Goal: Find specific page/section: Find specific page/section

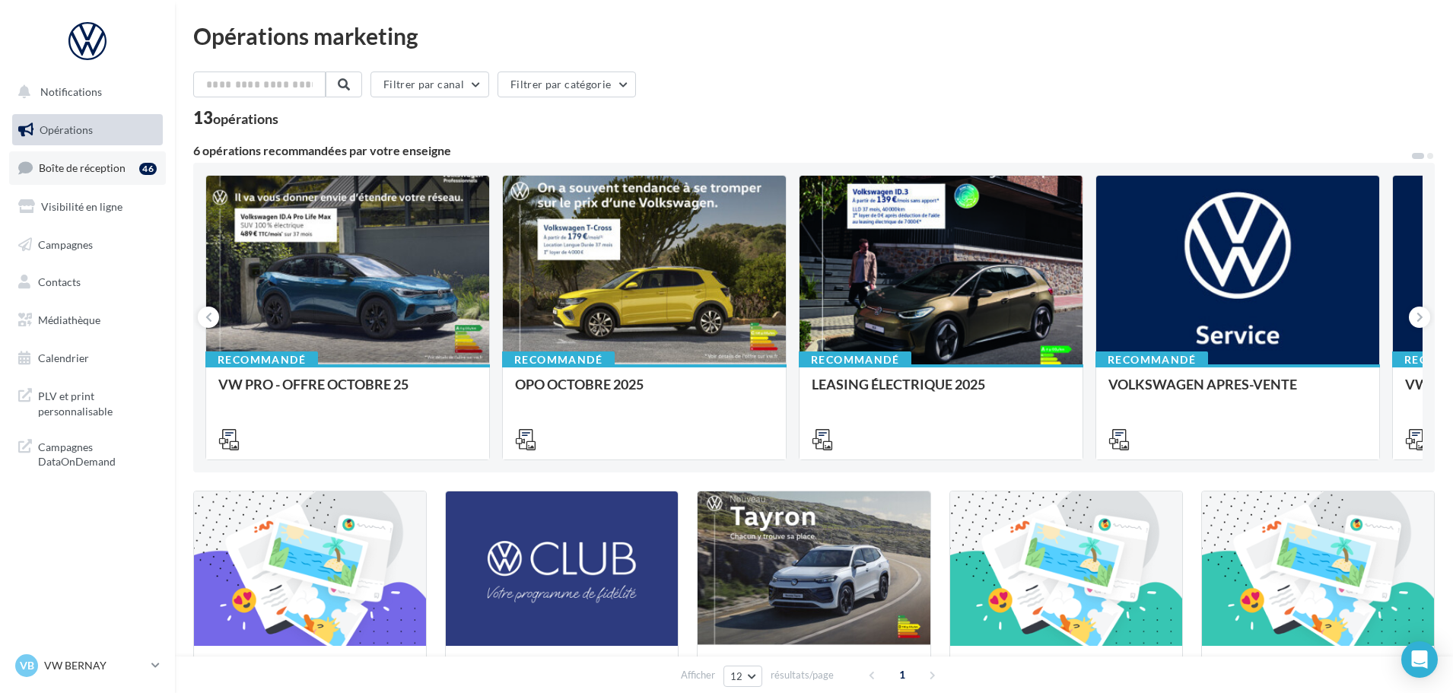
click at [116, 177] on link "Boîte de réception 46" at bounding box center [87, 167] width 157 height 33
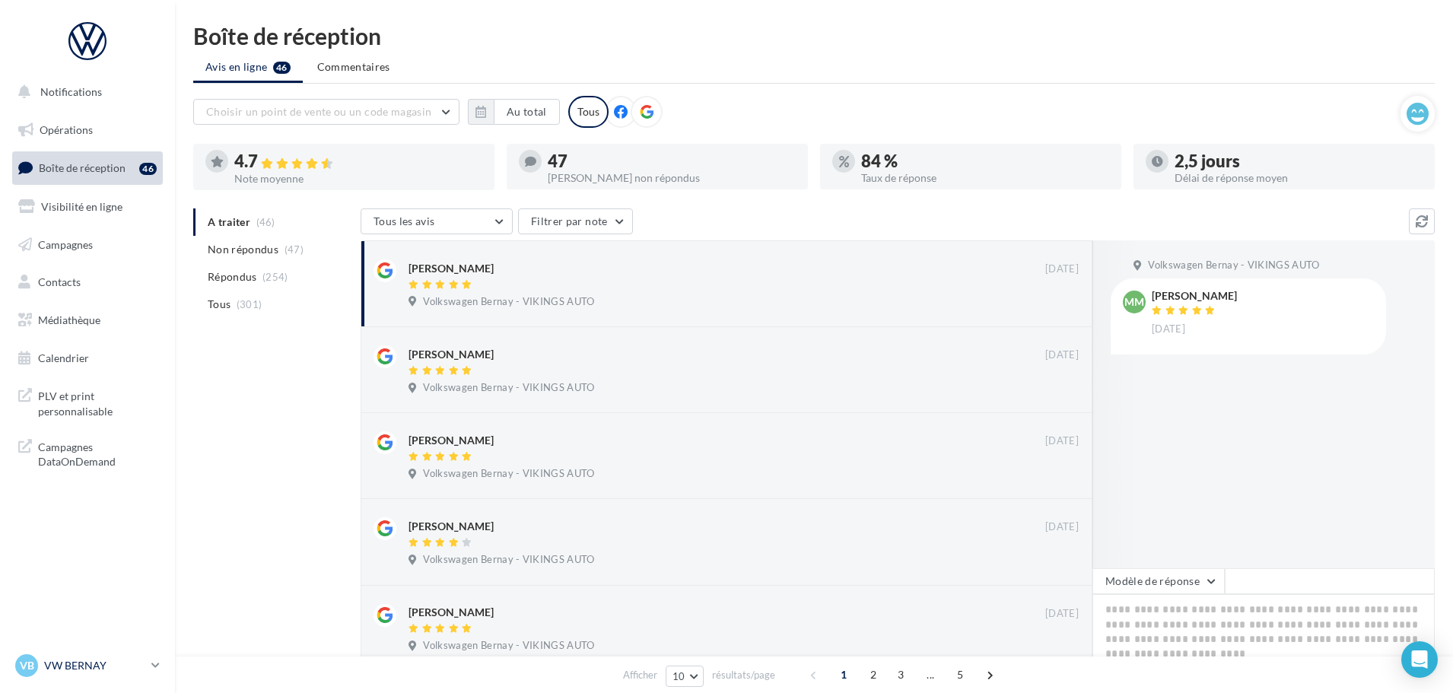
click at [79, 671] on p "VW BERNAY" at bounding box center [94, 665] width 101 height 15
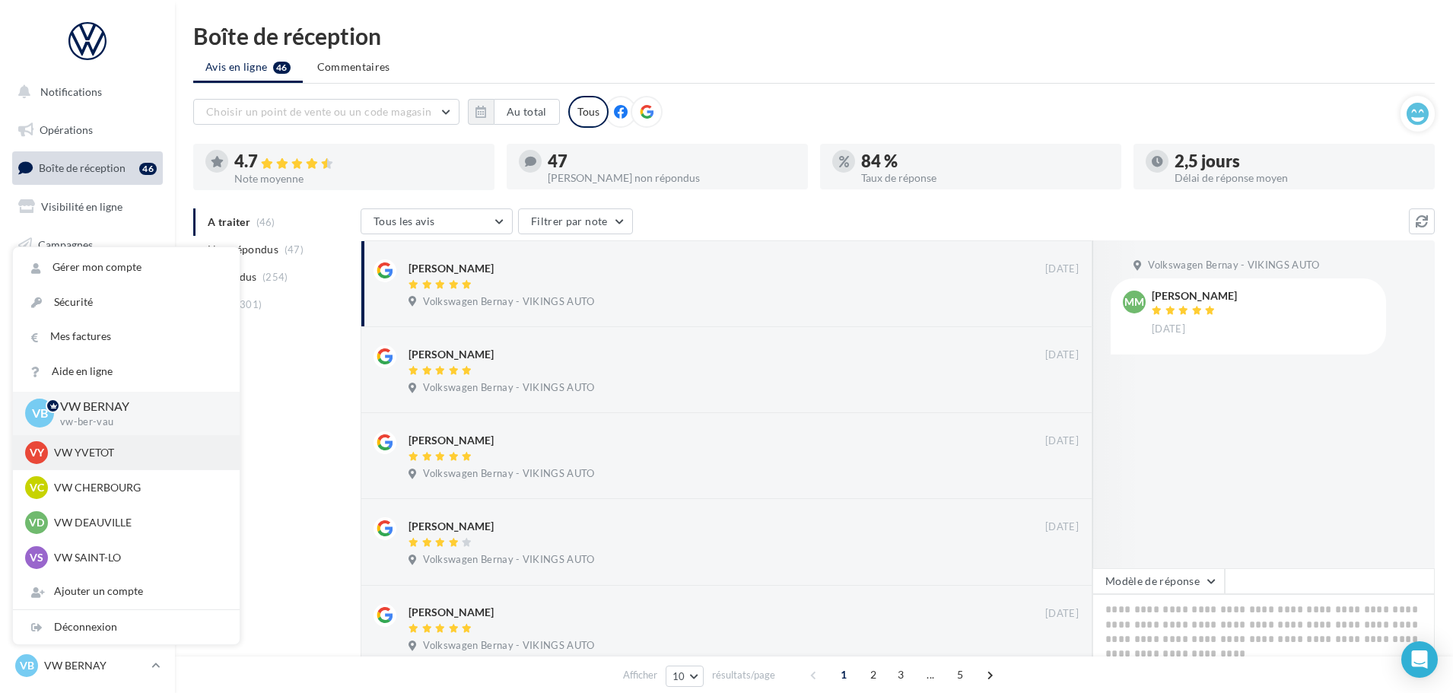
click at [87, 447] on p "VW YVETOT" at bounding box center [137, 452] width 167 height 15
